Goal: Transaction & Acquisition: Purchase product/service

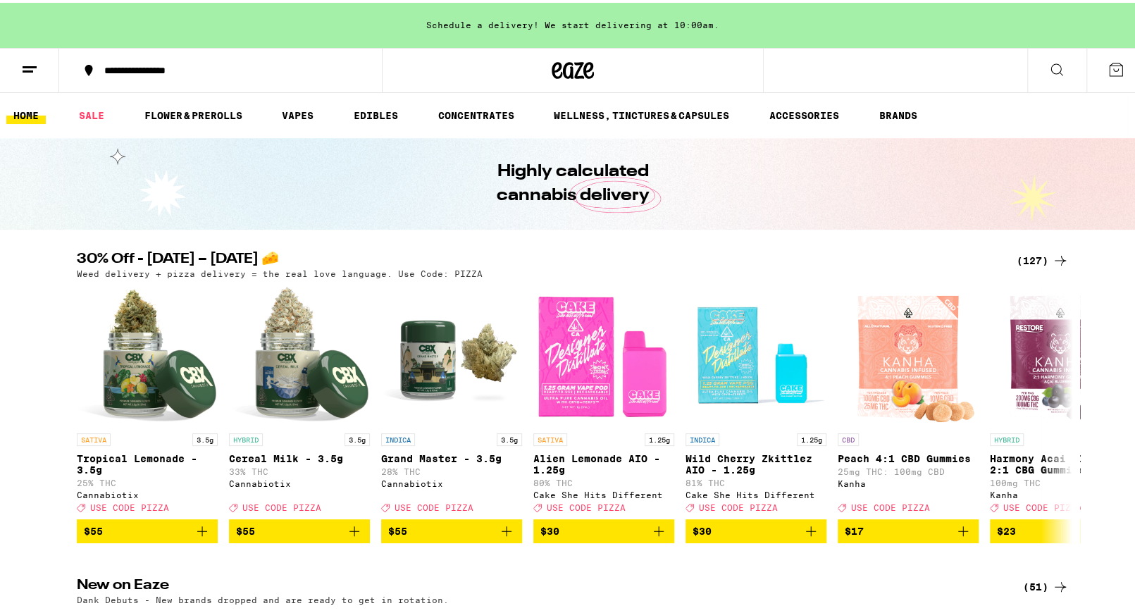
click at [1025, 252] on div "(127)" at bounding box center [1043, 257] width 52 height 17
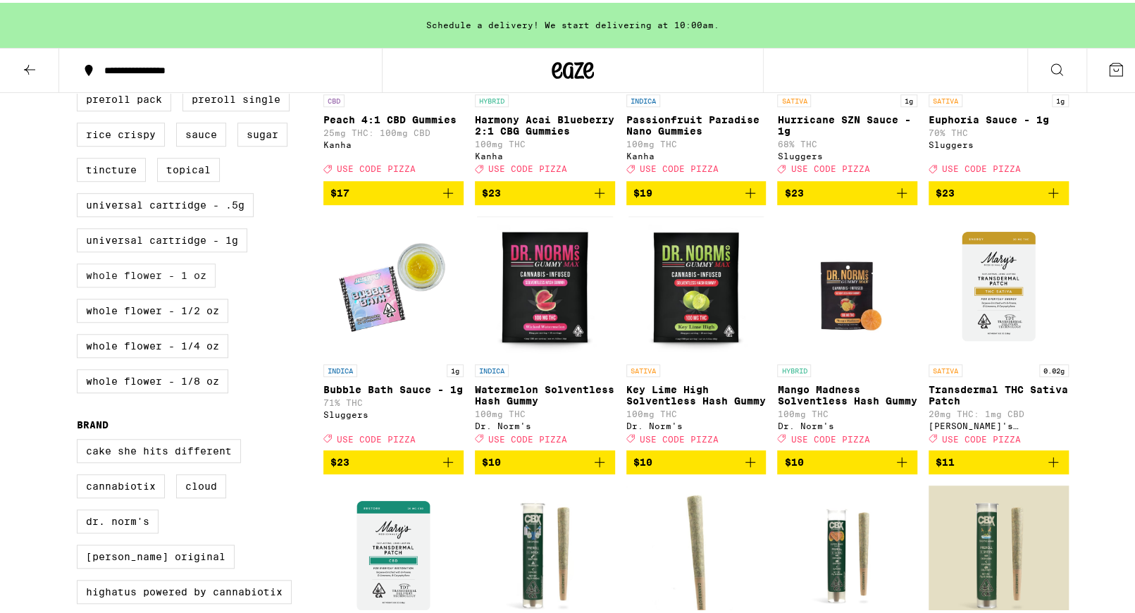
click at [150, 285] on label "Whole Flower - 1 oz" at bounding box center [146, 273] width 139 height 24
checkbox input "true"
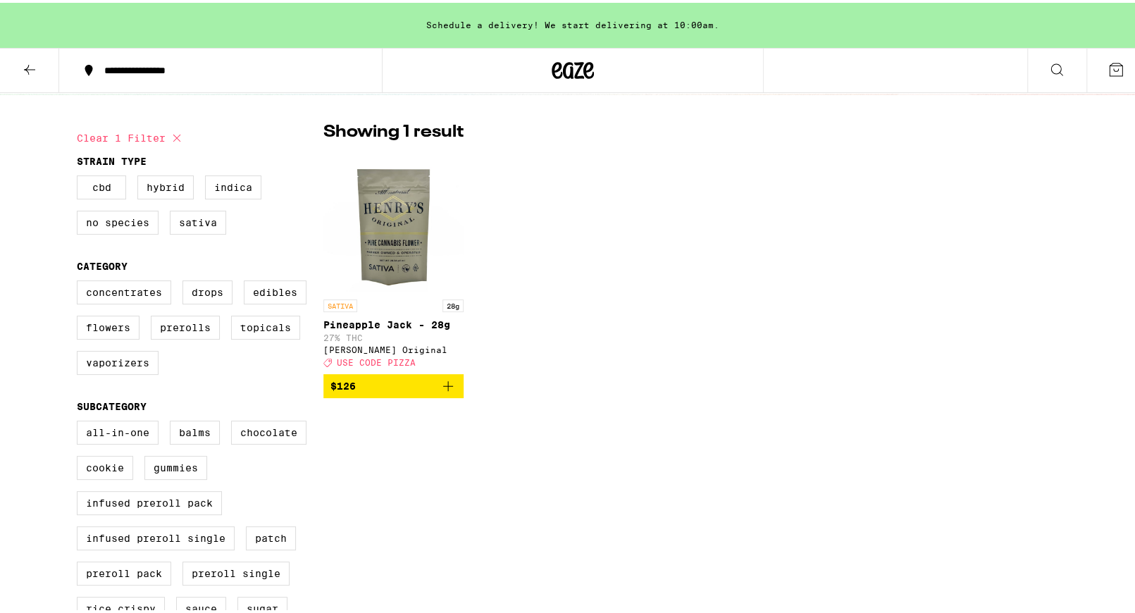
scroll to position [352, 0]
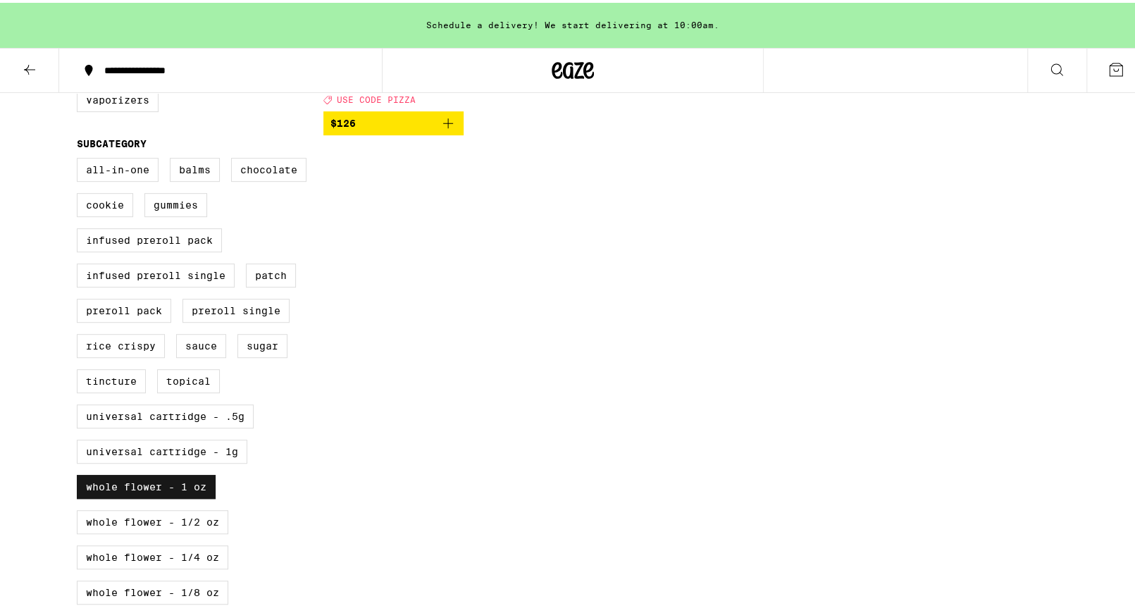
click at [158, 496] on label "Whole Flower - 1 oz" at bounding box center [146, 484] width 139 height 24
click at [80, 158] on input "Whole Flower - 1 oz" at bounding box center [80, 157] width 1 height 1
checkbox input "false"
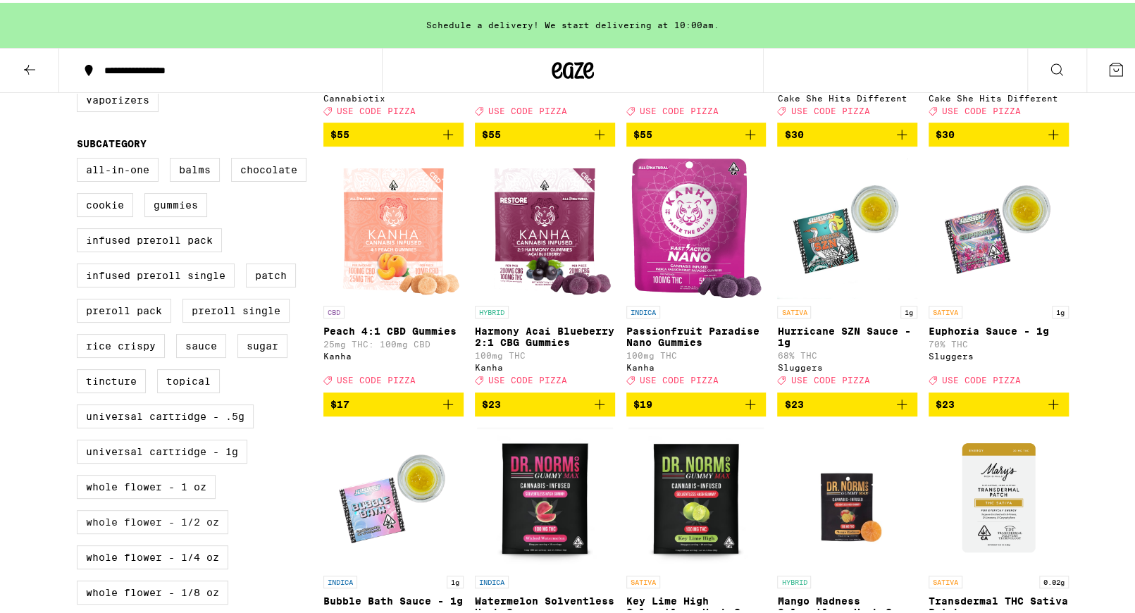
click at [162, 531] on label "Whole Flower - 1/2 oz" at bounding box center [153, 519] width 152 height 24
click at [80, 158] on input "Whole Flower - 1/2 oz" at bounding box center [80, 157] width 1 height 1
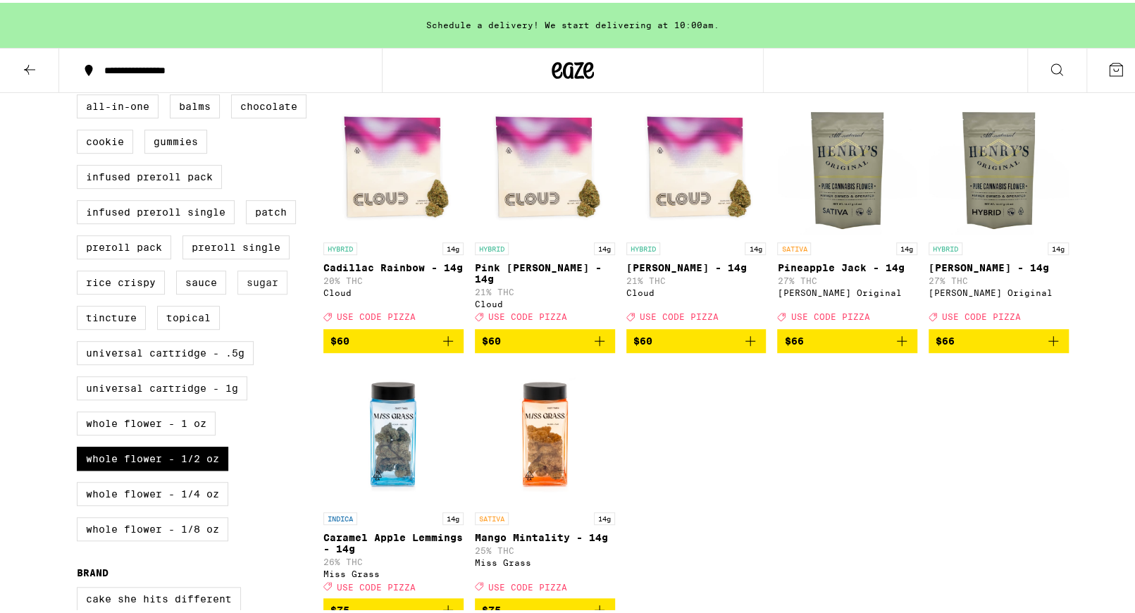
scroll to position [493, 0]
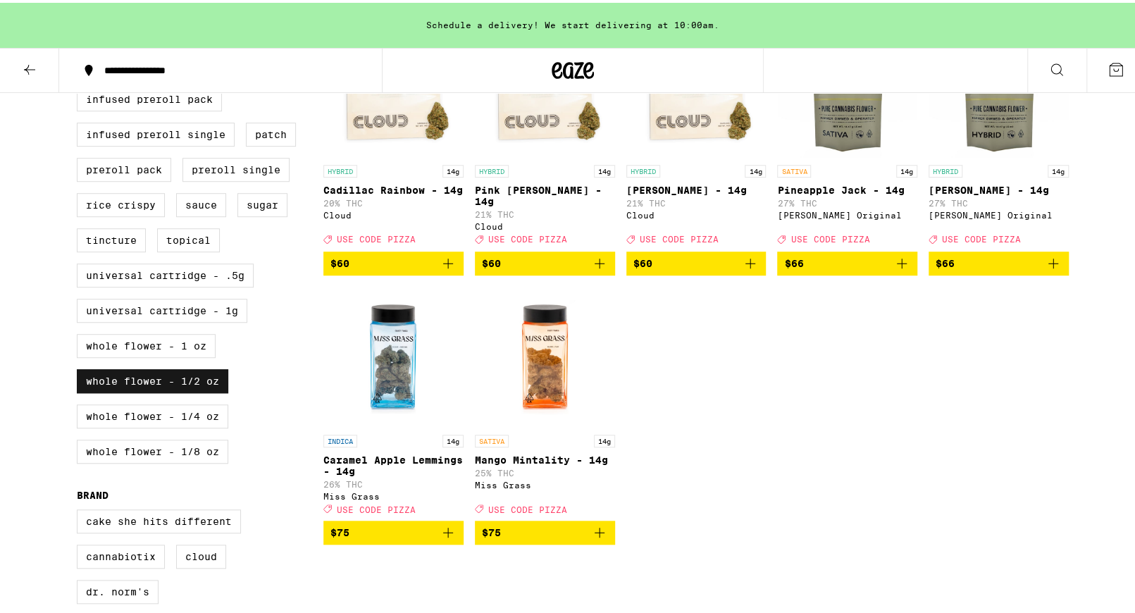
click at [200, 390] on label "Whole Flower - 1/2 oz" at bounding box center [153, 378] width 152 height 24
click at [80, 17] on input "Whole Flower - 1/2 oz" at bounding box center [80, 16] width 1 height 1
checkbox input "false"
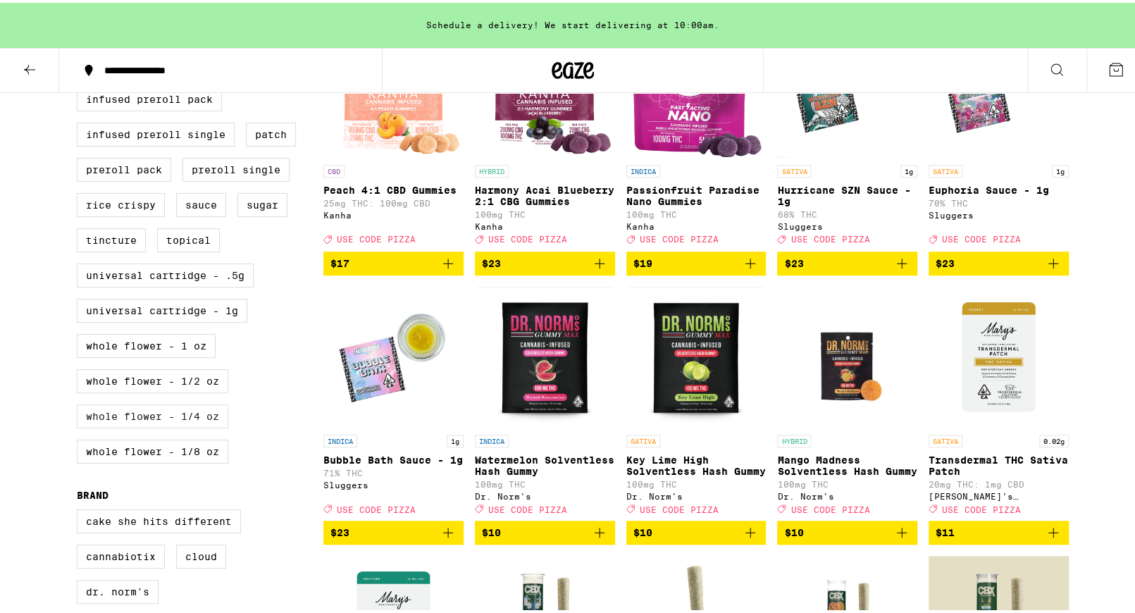
click at [193, 426] on label "Whole Flower - 1/4 oz" at bounding box center [153, 414] width 152 height 24
click at [80, 17] on input "Whole Flower - 1/4 oz" at bounding box center [80, 16] width 1 height 1
checkbox input "true"
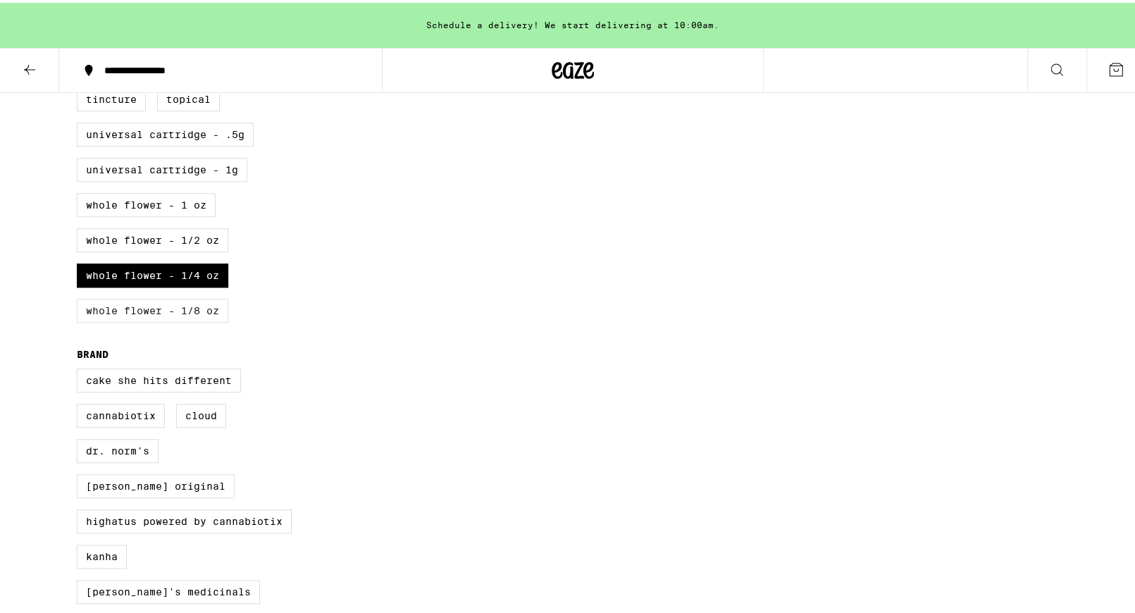
click at [182, 320] on label "Whole Flower - 1/8 oz" at bounding box center [153, 308] width 152 height 24
checkbox input "true"
